Goal: Task Accomplishment & Management: Use online tool/utility

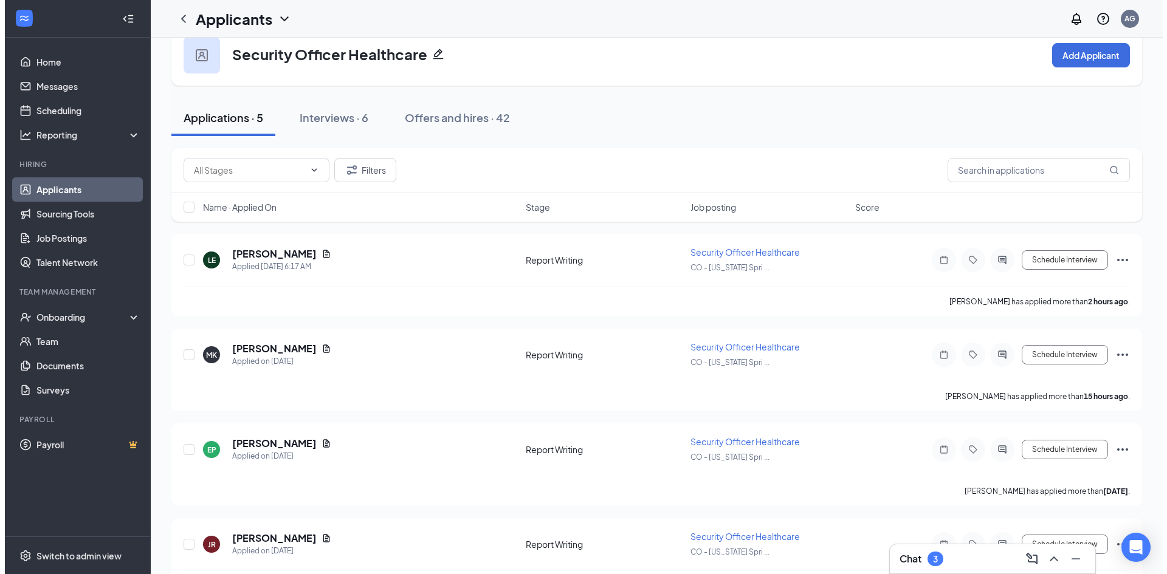
scroll to position [28, 0]
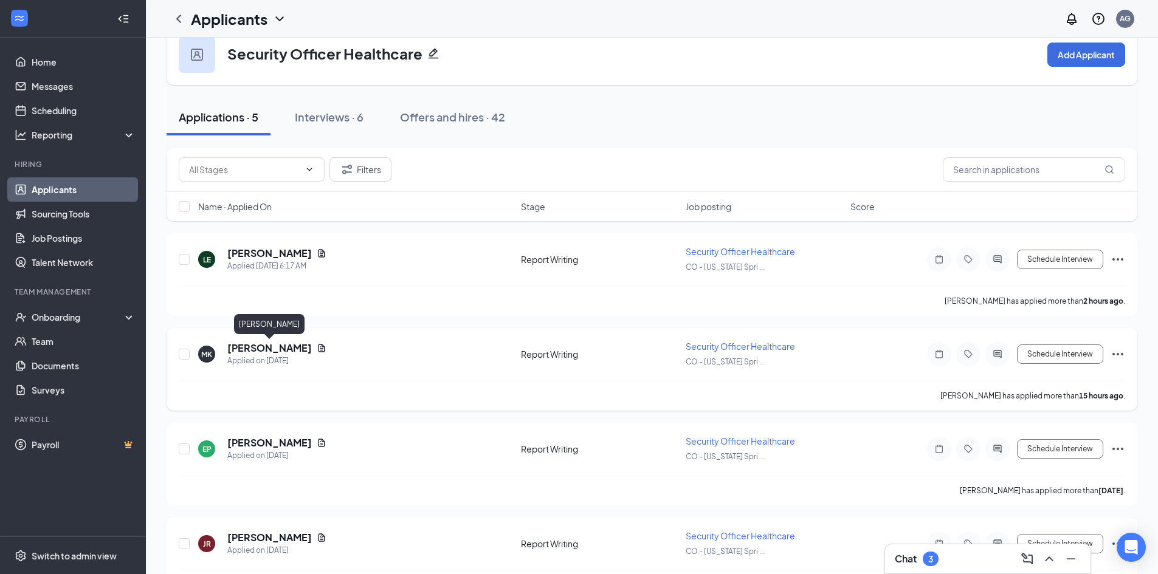
click at [297, 345] on h5 "[PERSON_NAME]" at bounding box center [269, 348] width 84 height 13
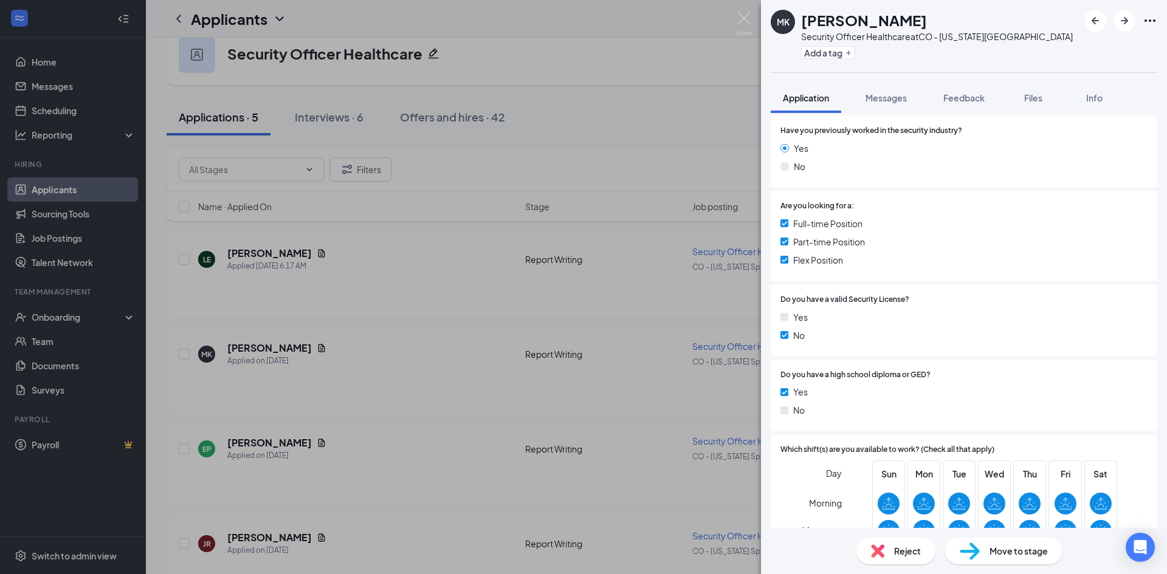
scroll to position [498, 0]
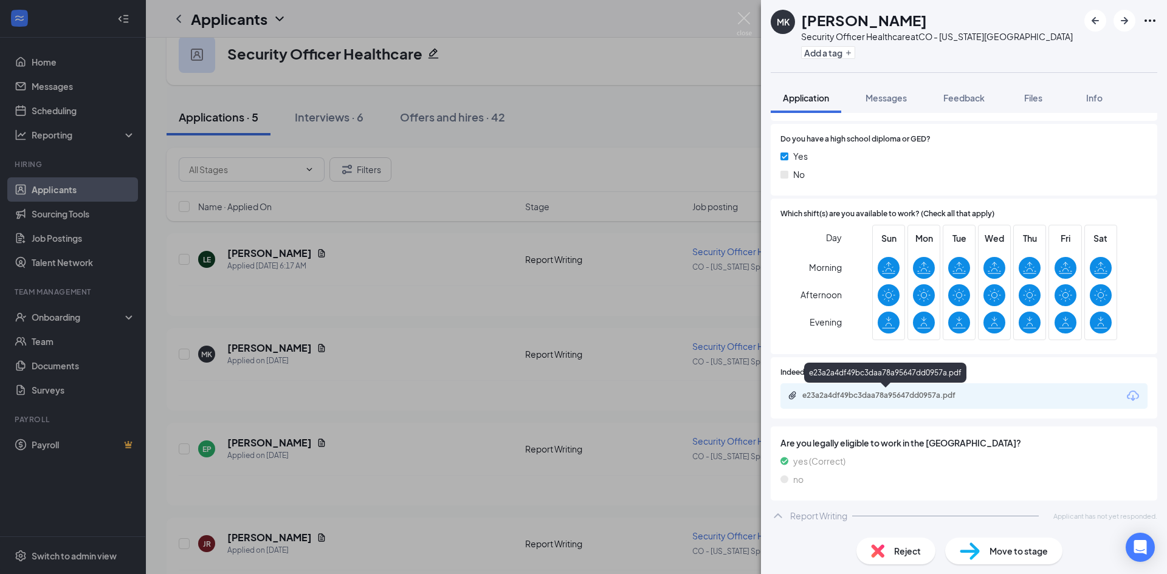
click at [866, 396] on div "e23a2a4df49bc3daa78a95647dd0957a.pdf" at bounding box center [887, 396] width 170 height 10
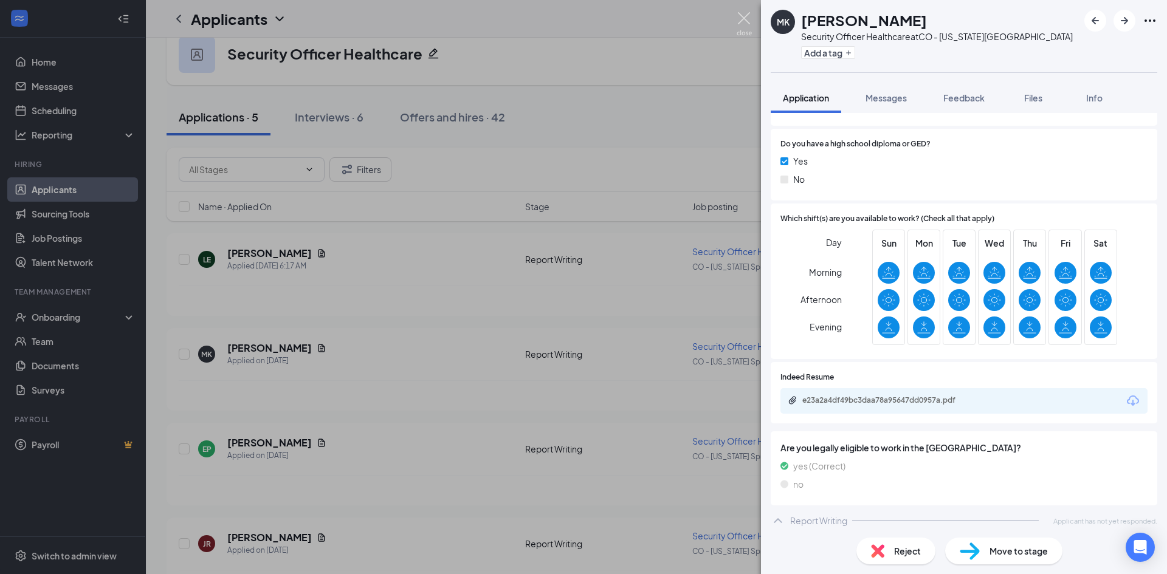
click at [746, 15] on img at bounding box center [744, 24] width 15 height 24
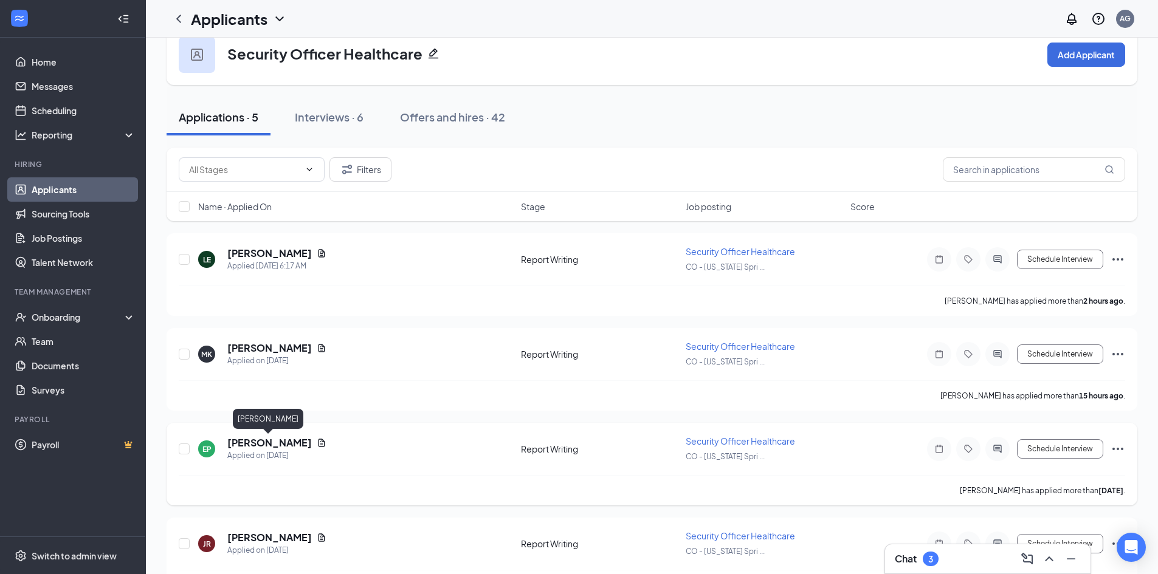
click at [284, 443] on h5 "[PERSON_NAME]" at bounding box center [269, 442] width 84 height 13
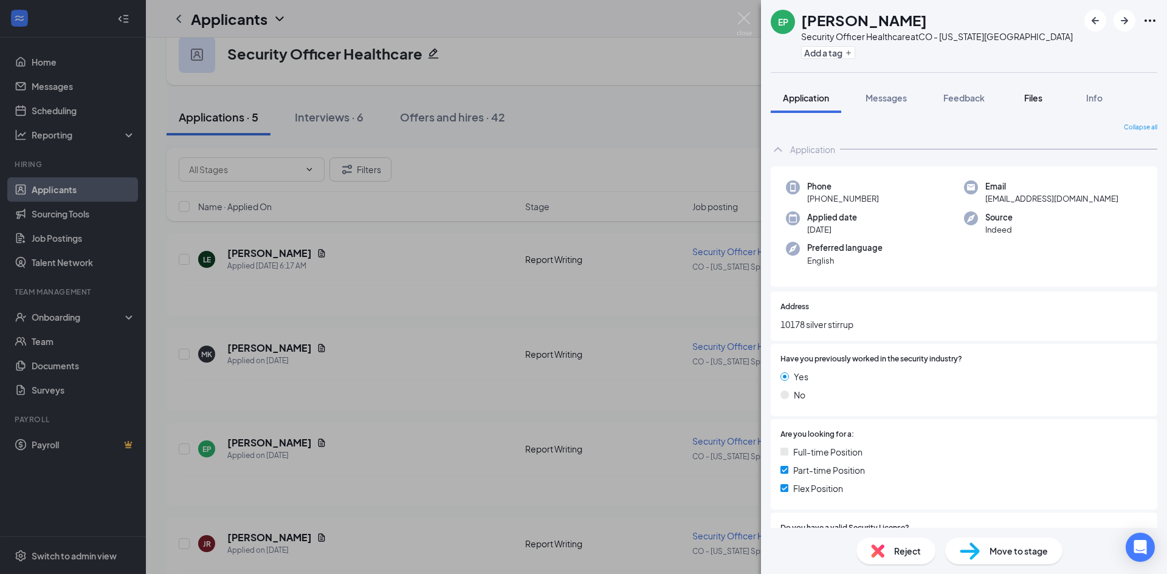
click at [1032, 108] on button "Files" at bounding box center [1033, 98] width 49 height 30
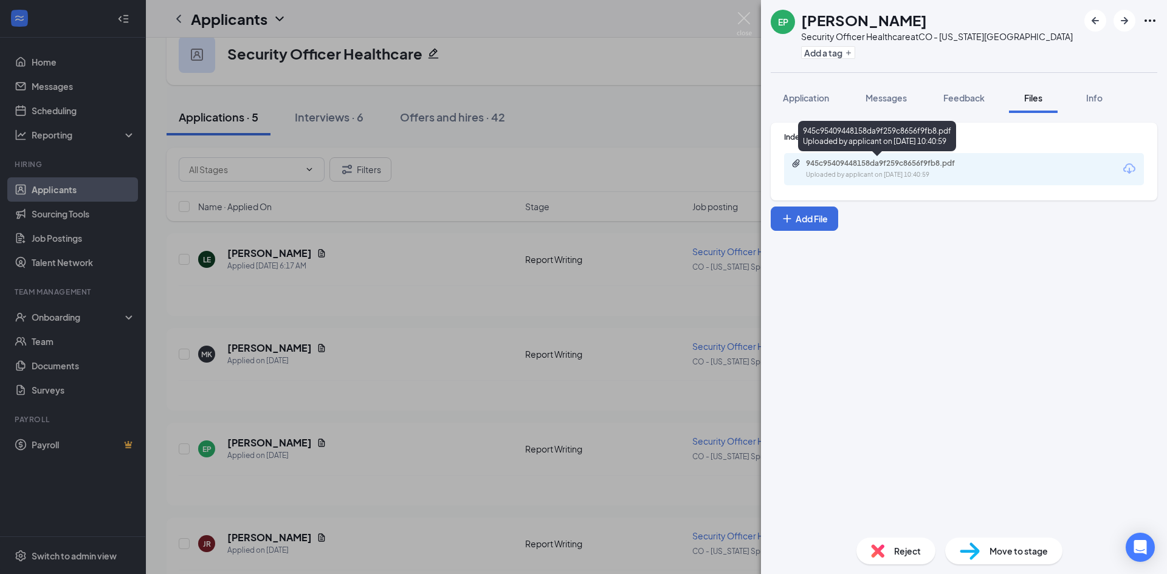
click at [885, 174] on div "Uploaded by applicant on [DATE] 10:40:59" at bounding box center [897, 175] width 182 height 10
click at [829, 91] on button "Application" at bounding box center [806, 98] width 71 height 30
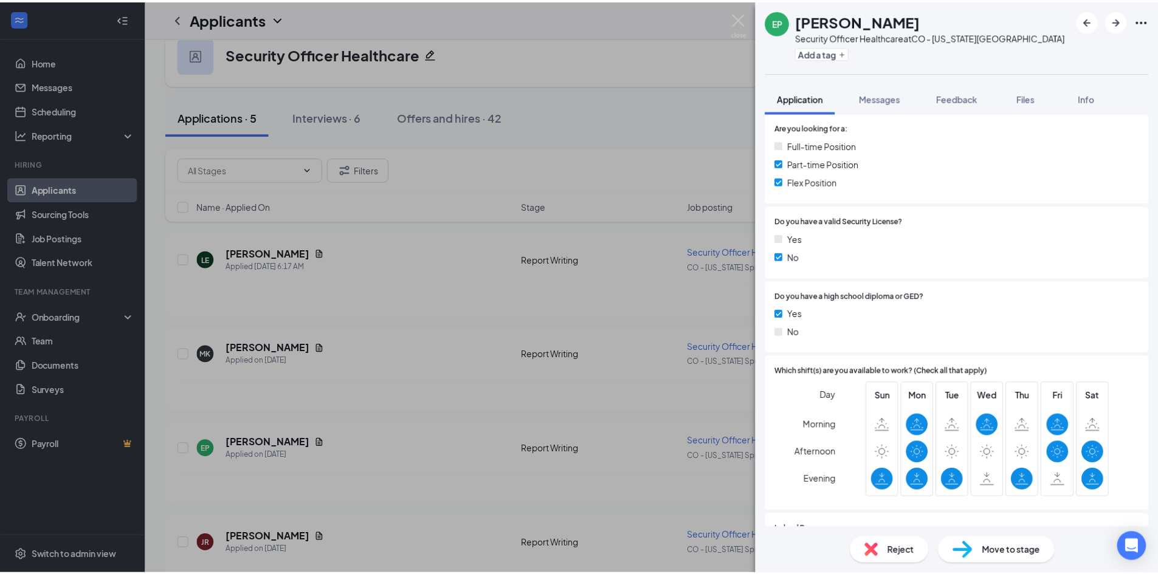
scroll to position [308, 0]
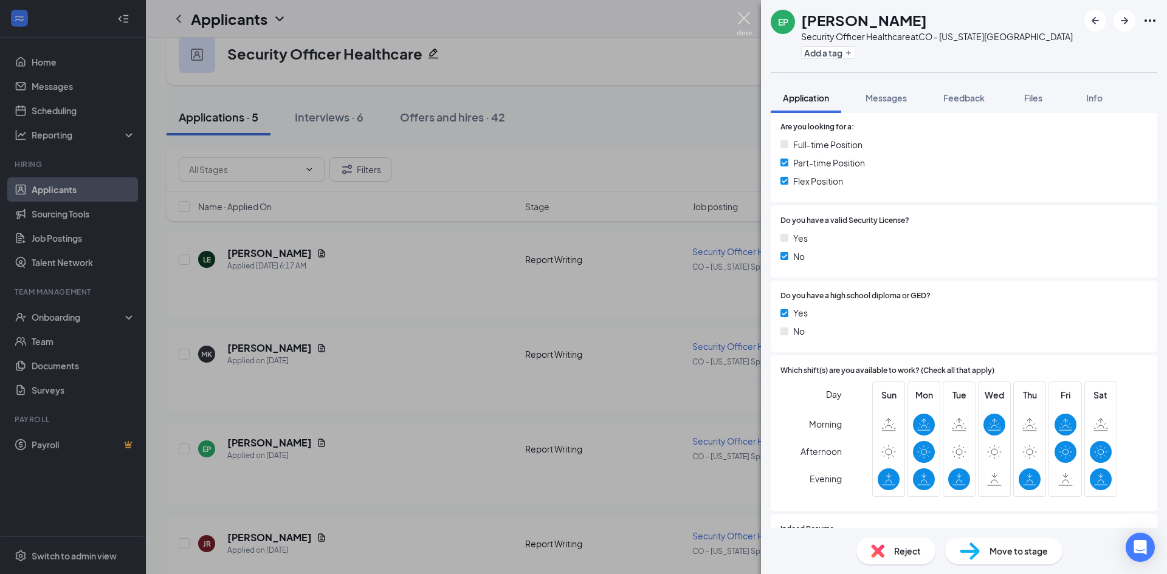
click at [741, 25] on img at bounding box center [744, 24] width 15 height 24
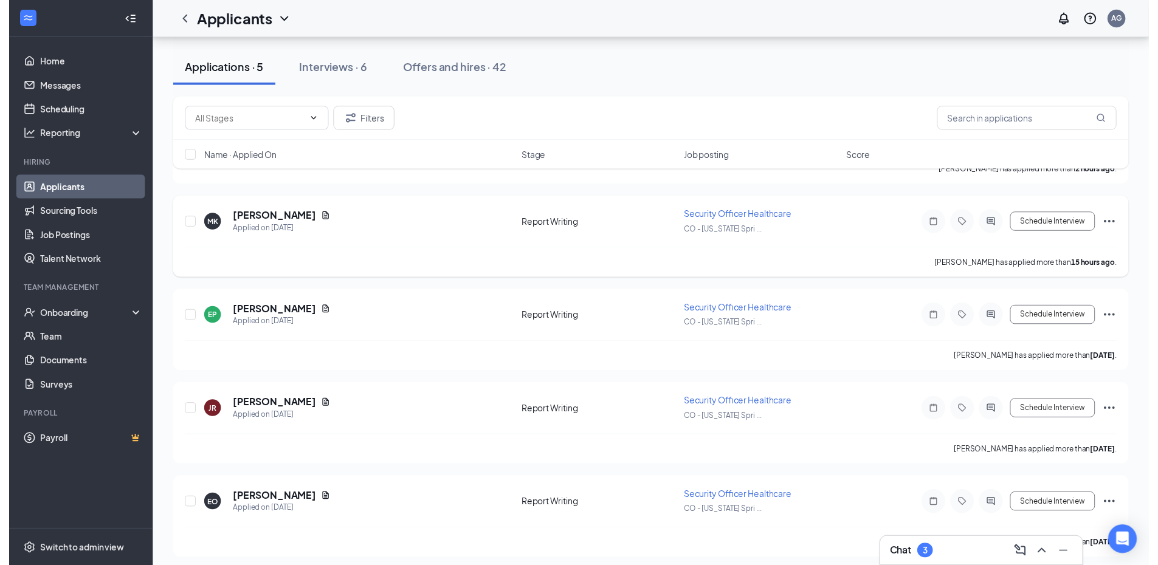
scroll to position [164, 0]
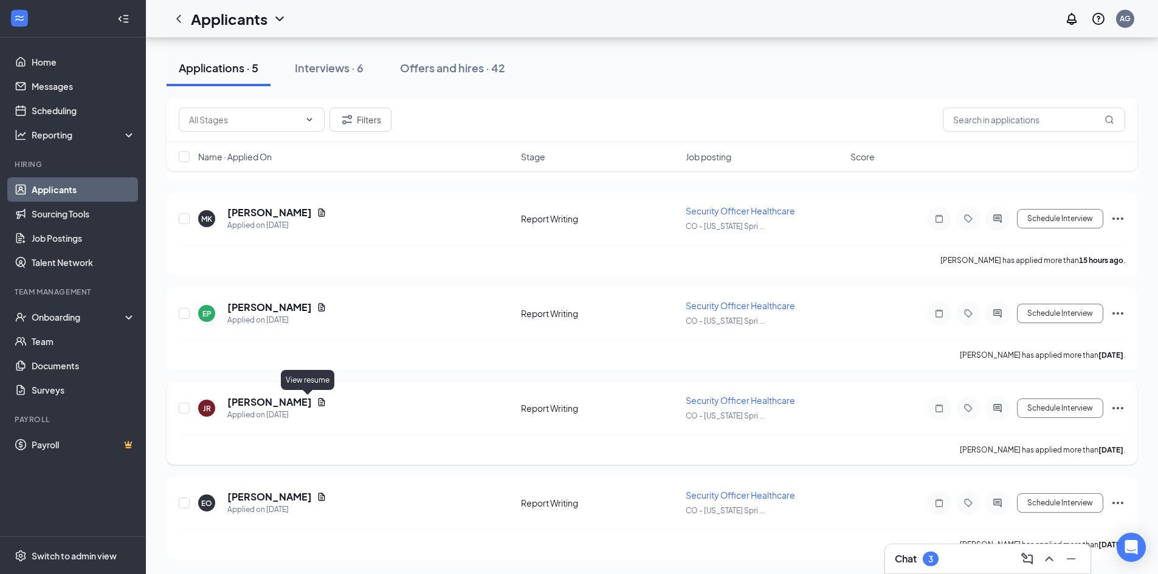
click at [317, 403] on icon "Document" at bounding box center [322, 403] width 10 height 10
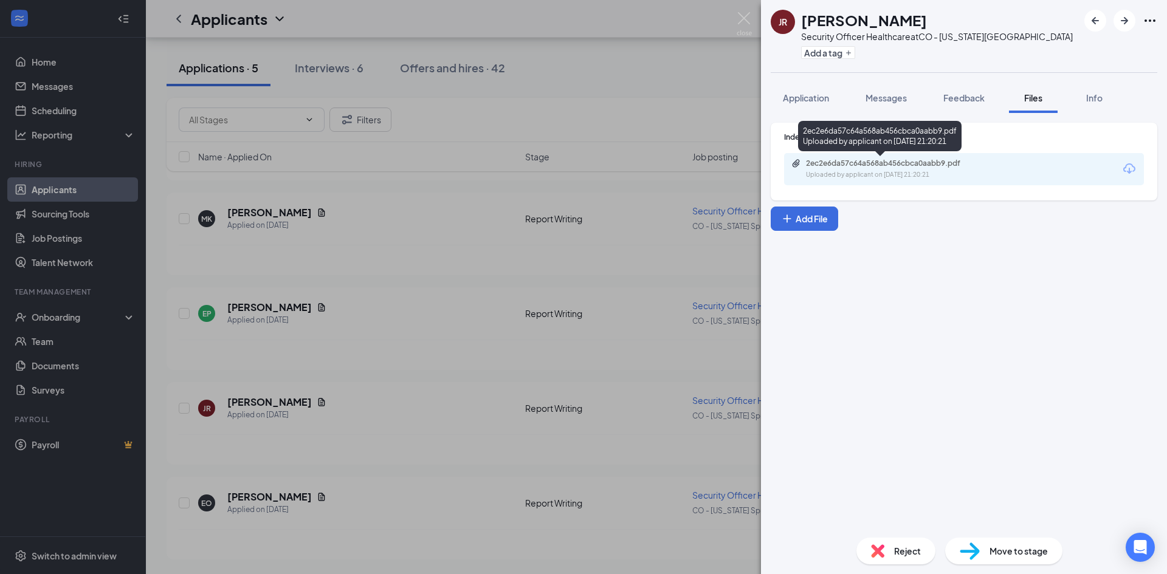
click at [863, 159] on div "2ec2e6da57c64a568ab456cbca0aabb9.pdf" at bounding box center [891, 164] width 170 height 10
click at [744, 19] on img at bounding box center [744, 24] width 15 height 24
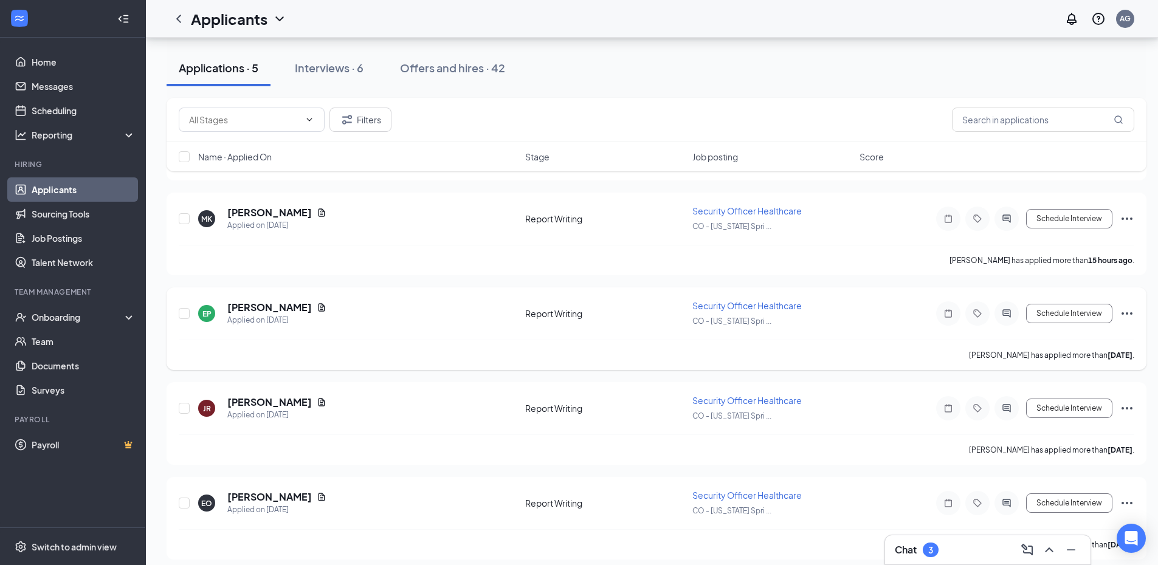
scroll to position [173, 0]
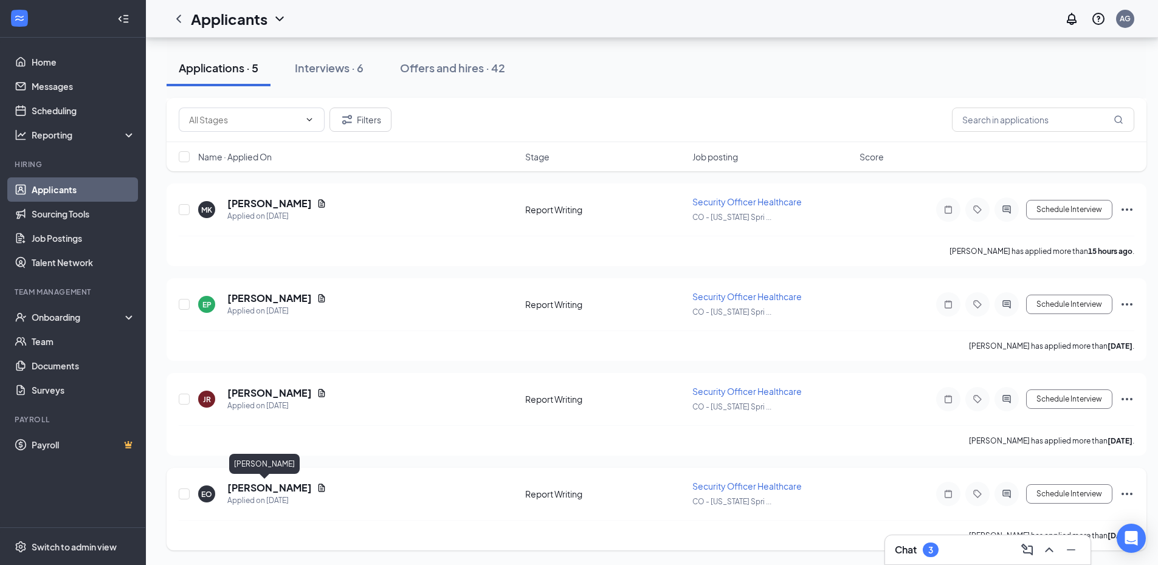
click at [253, 488] on h5 "[PERSON_NAME]" at bounding box center [269, 487] width 84 height 13
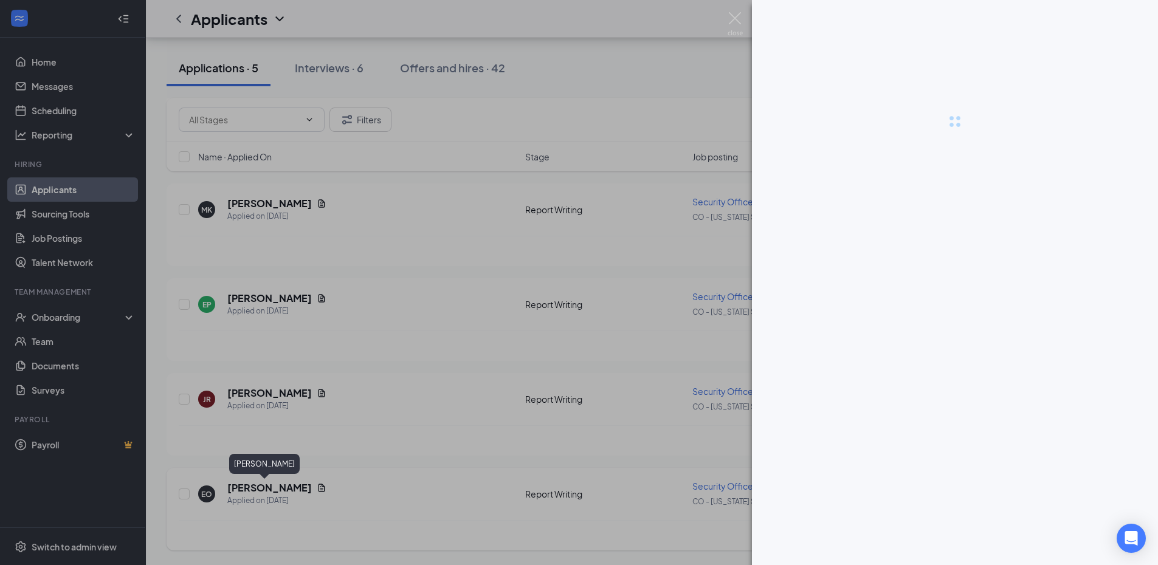
scroll to position [164, 0]
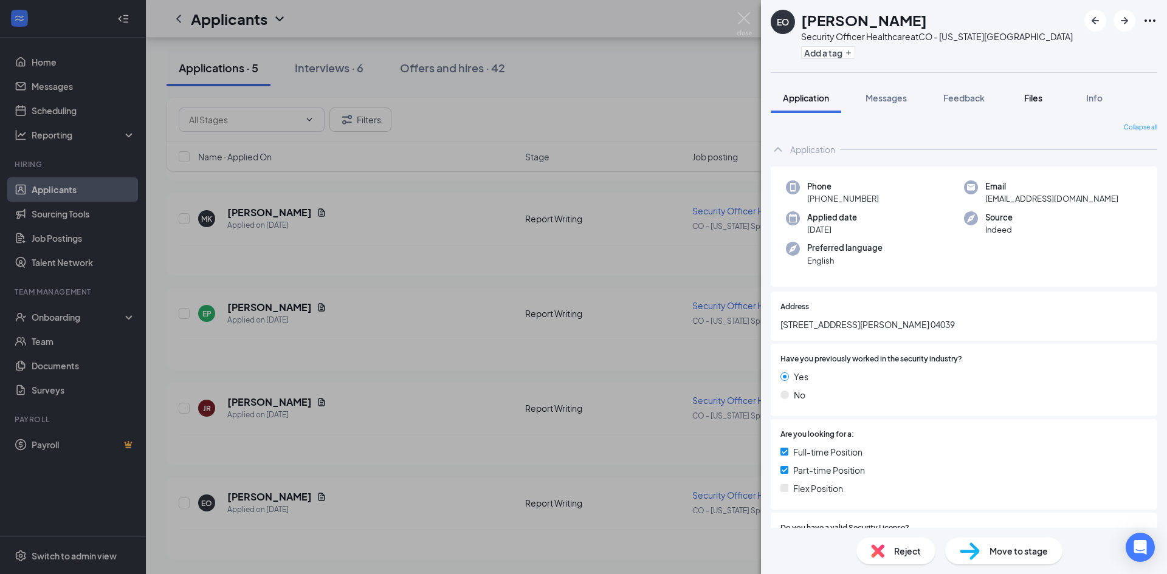
click at [1024, 106] on button "Files" at bounding box center [1033, 98] width 49 height 30
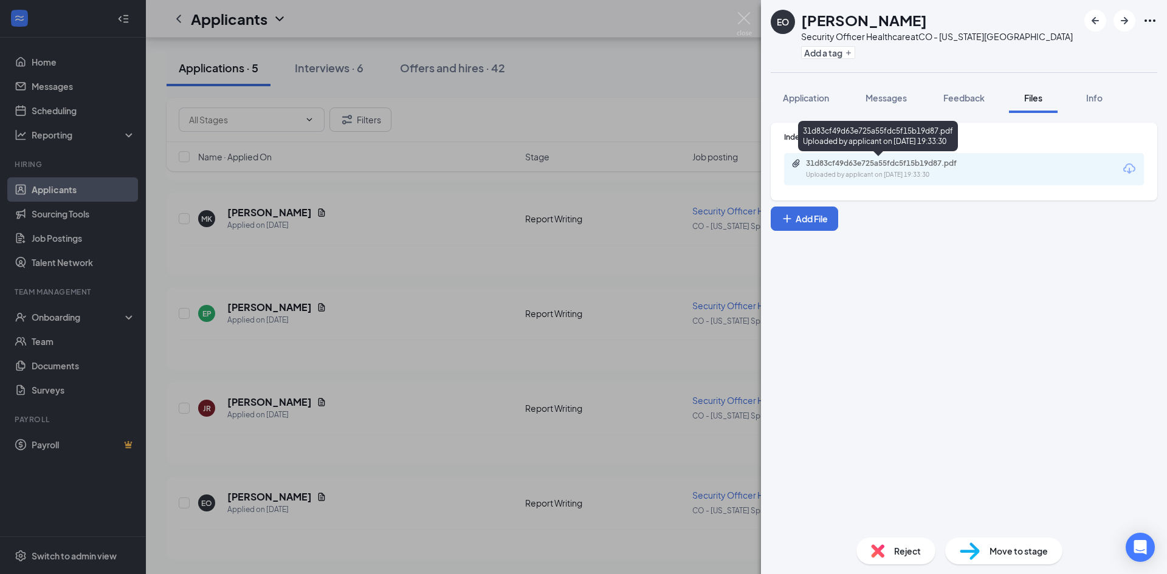
click at [864, 172] on div "Uploaded by applicant on [DATE] 19:33:30" at bounding box center [897, 175] width 182 height 10
click at [744, 10] on div "EO [PERSON_NAME] Security Officer Healthcare at [GEOGRAPHIC_DATA] - [US_STATE][…" at bounding box center [583, 287] width 1167 height 574
